Goal: Information Seeking & Learning: Understand process/instructions

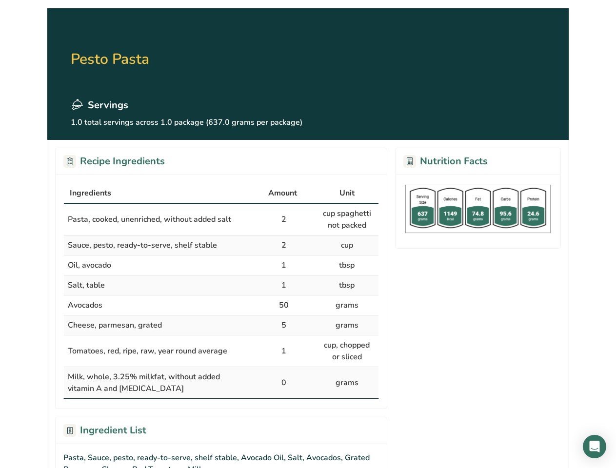
click at [158, 194] on div "Ingredients" at bounding box center [158, 193] width 177 height 12
click at [284, 194] on span "Amount" at bounding box center [282, 193] width 29 height 12
click at [347, 194] on span "Unit" at bounding box center [346, 193] width 15 height 12
click at [221, 219] on span "Pasta, cooked, unenriched, without added salt" at bounding box center [149, 219] width 163 height 11
click at [158, 219] on span "Pasta, cooked, unenriched, without added salt" at bounding box center [149, 219] width 163 height 11
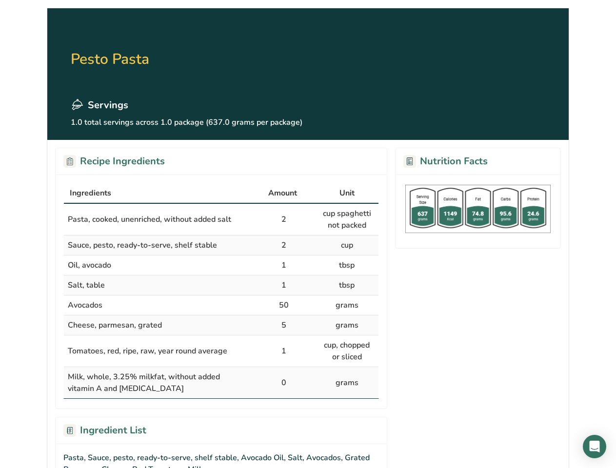
click at [284, 219] on td "2" at bounding box center [284, 220] width 63 height 32
click at [347, 219] on td "cup spaghetti not packed" at bounding box center [347, 220] width 63 height 32
click at [221, 245] on td "Sauce, pesto, ready-to-serve, shelf stable" at bounding box center [158, 246] width 189 height 20
click at [158, 245] on span "Sauce, pesto, ready-to-serve, shelf stable" at bounding box center [142, 245] width 149 height 11
click at [284, 245] on td "2" at bounding box center [284, 246] width 63 height 20
